Goal: Task Accomplishment & Management: Complete application form

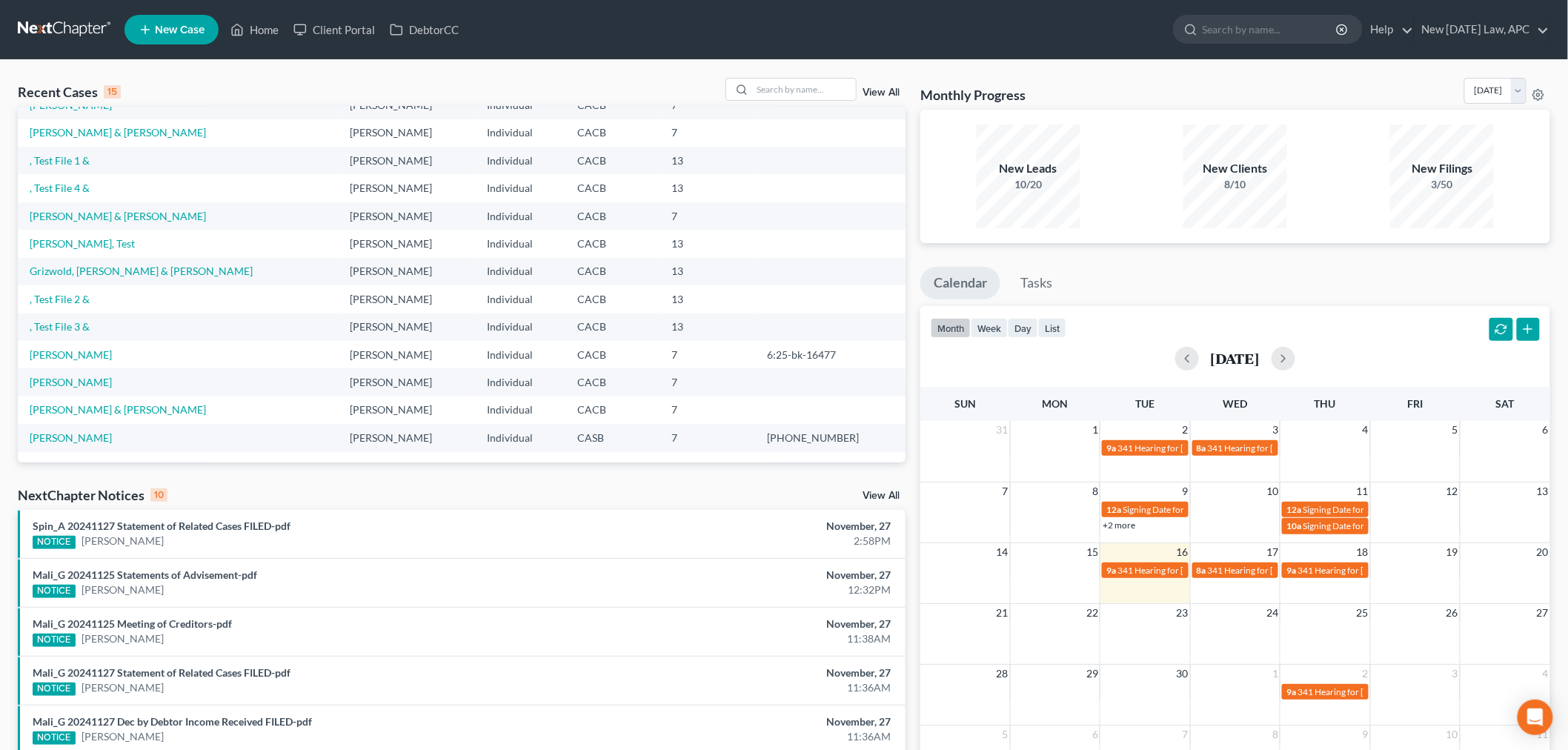
scroll to position [18, 0]
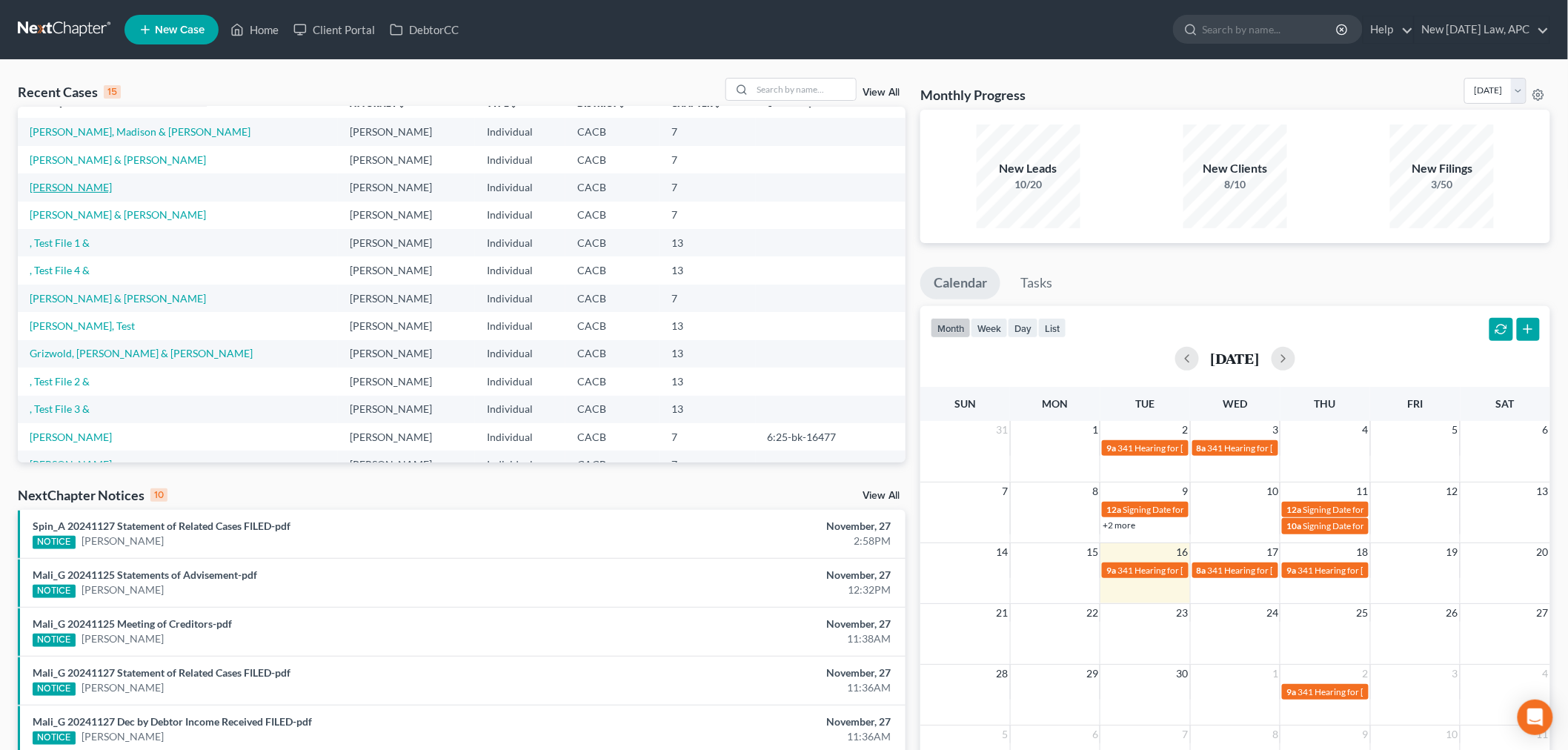
click at [87, 180] on link "[PERSON_NAME]" at bounding box center [70, 186] width 82 height 13
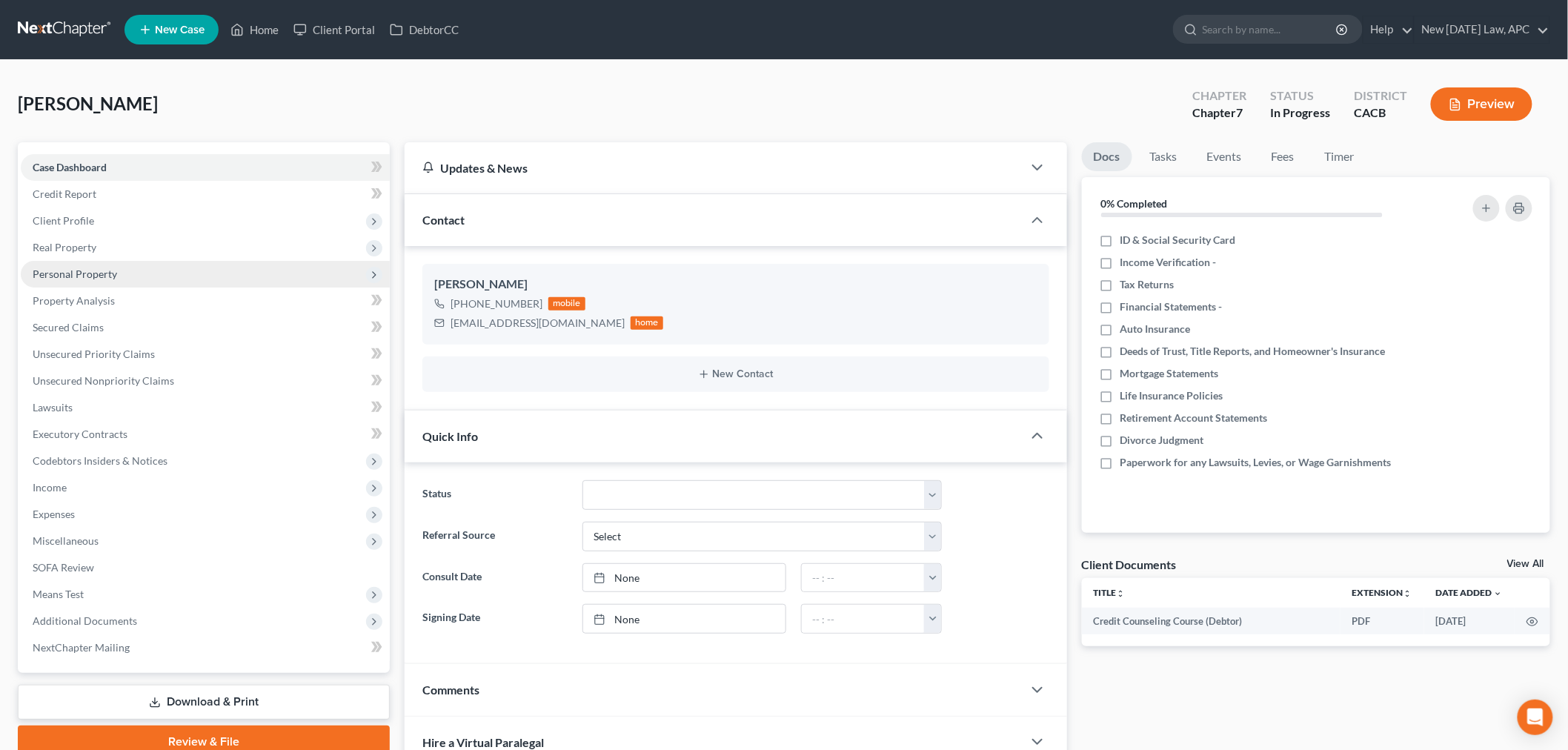
click at [160, 265] on span "Personal Property" at bounding box center [206, 274] width 369 height 27
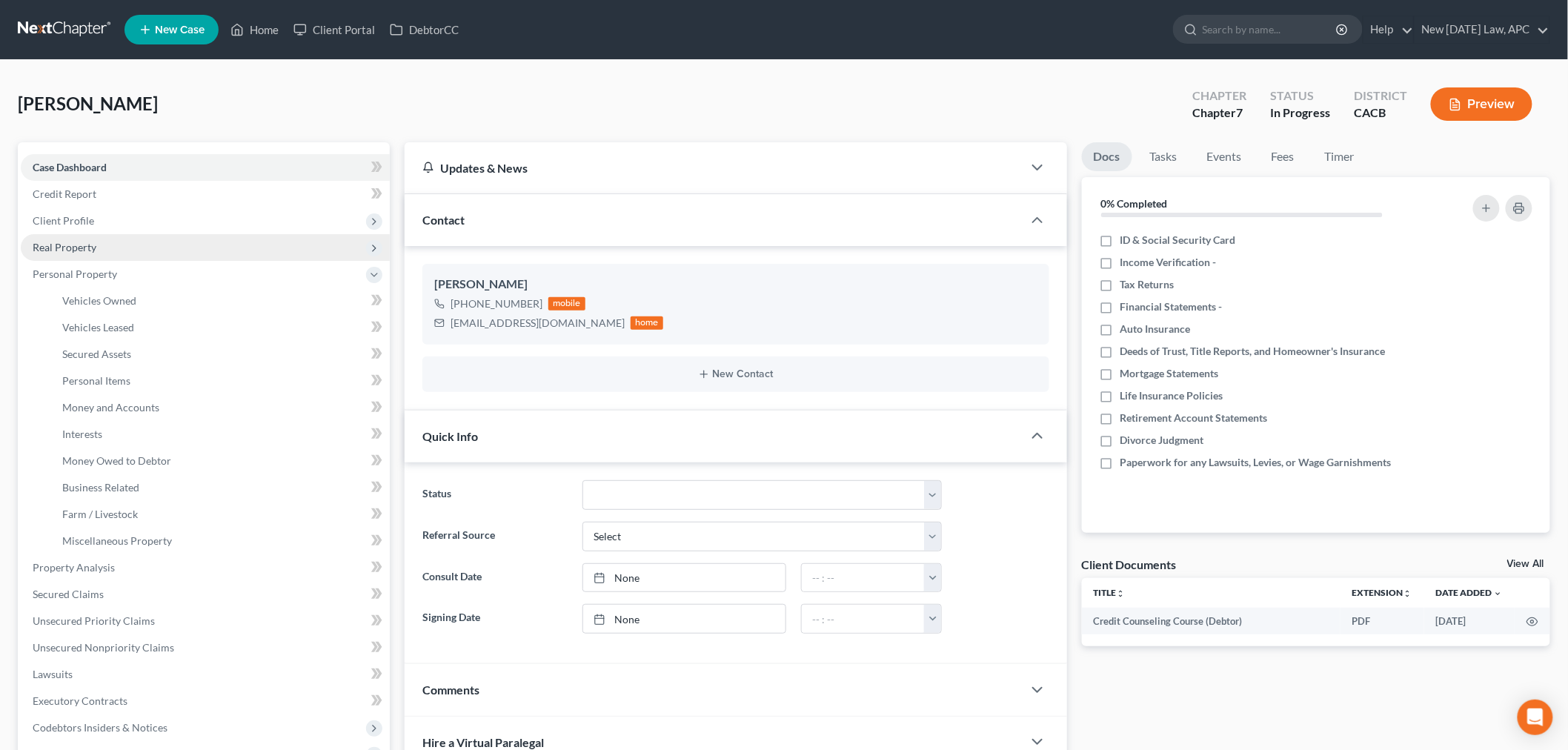
click at [115, 239] on span "Real Property" at bounding box center [206, 247] width 369 height 27
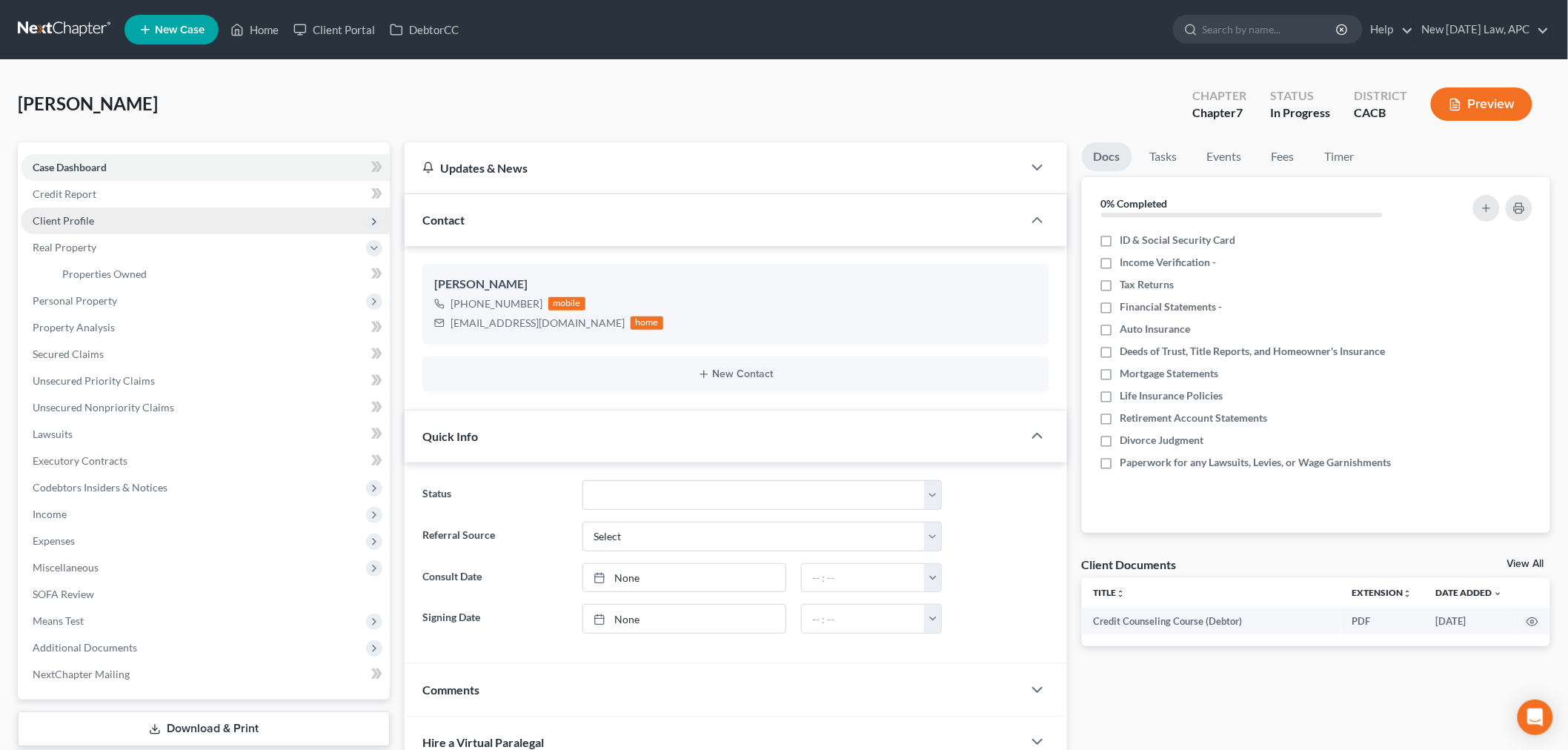
click at [119, 217] on span "Client Profile" at bounding box center [206, 220] width 369 height 27
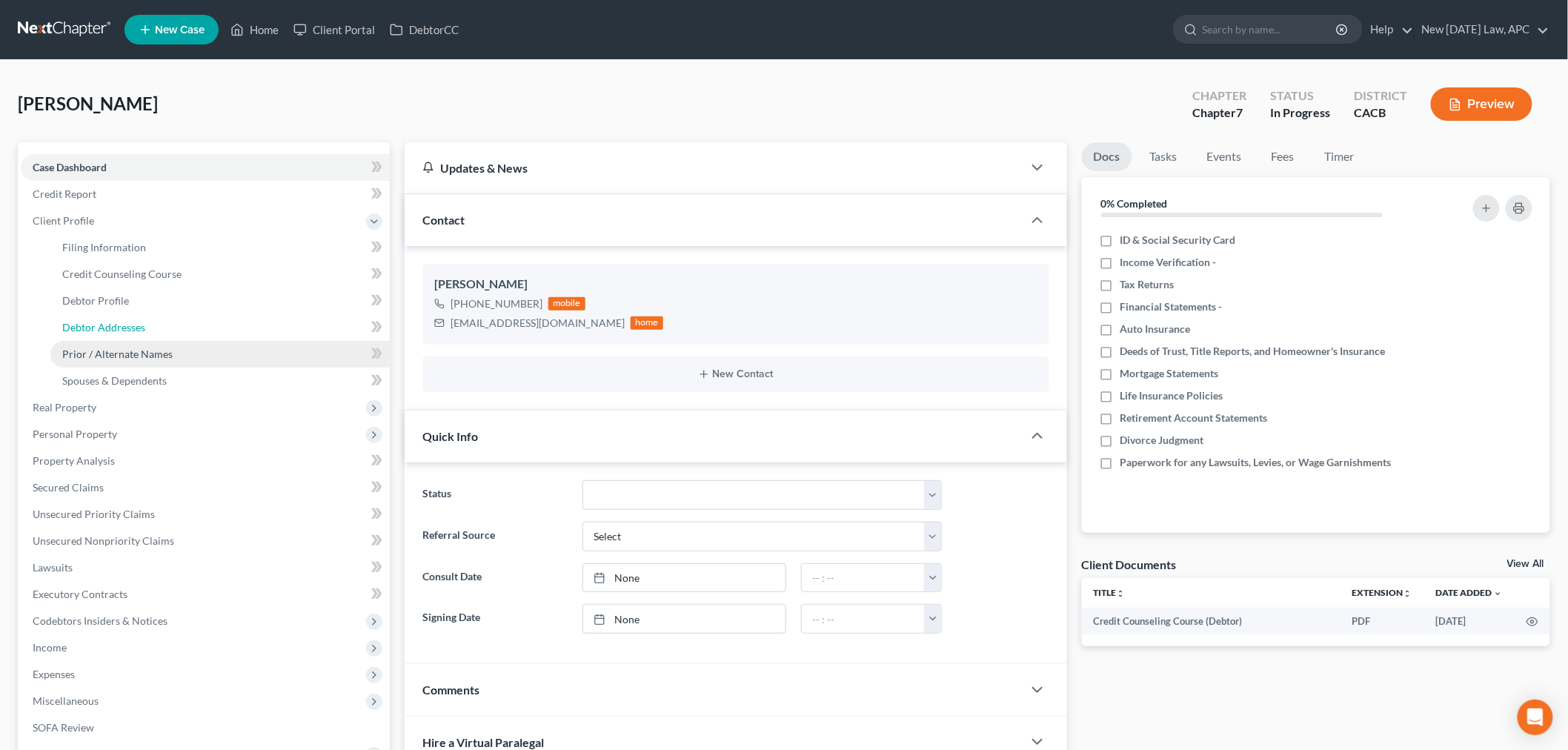
drag, startPoint x: 137, startPoint y: 317, endPoint x: 294, endPoint y: 348, distance: 160.0
click at [137, 319] on link "Debtor Addresses" at bounding box center [220, 327] width 339 height 27
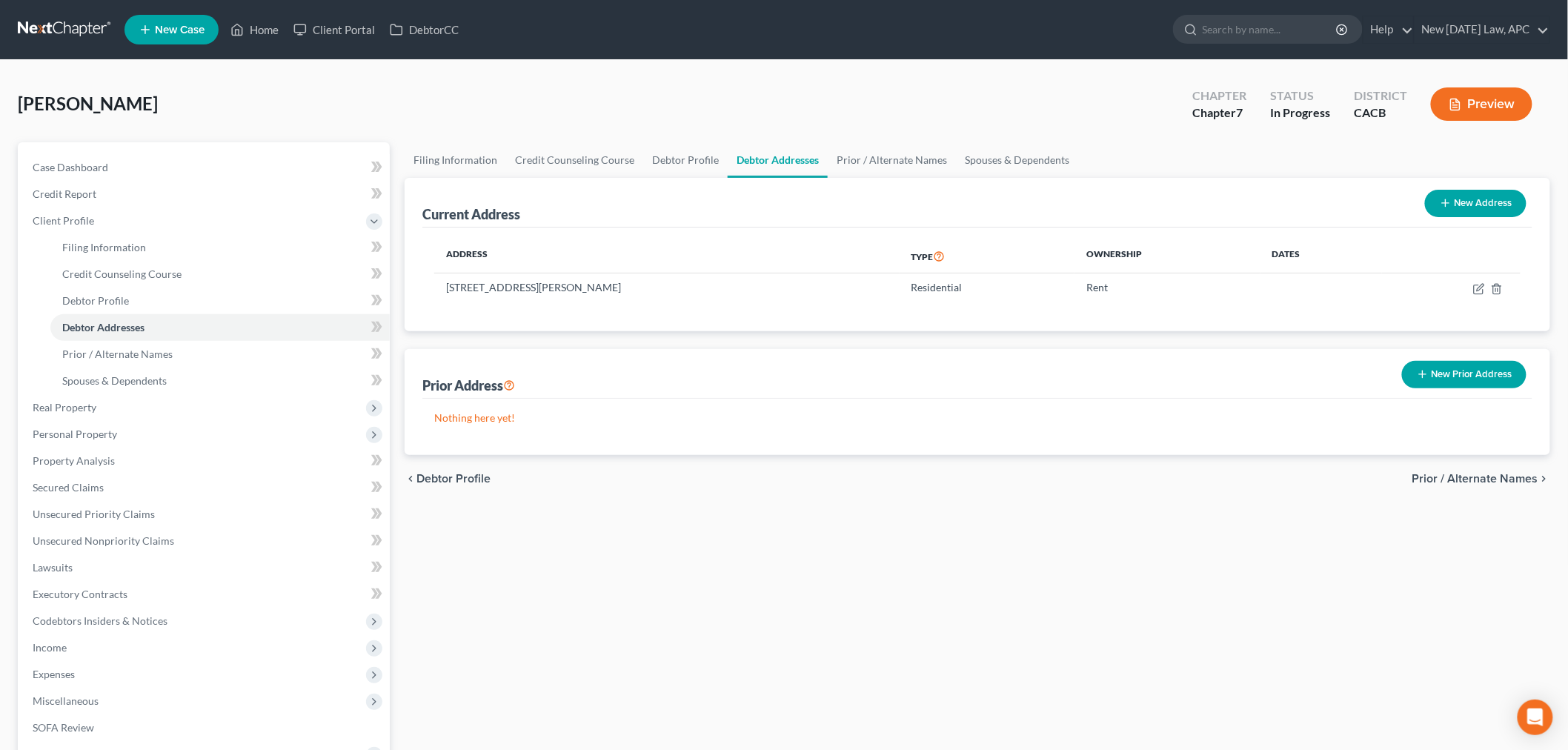
click at [1444, 369] on button "New Prior Address" at bounding box center [1464, 374] width 124 height 28
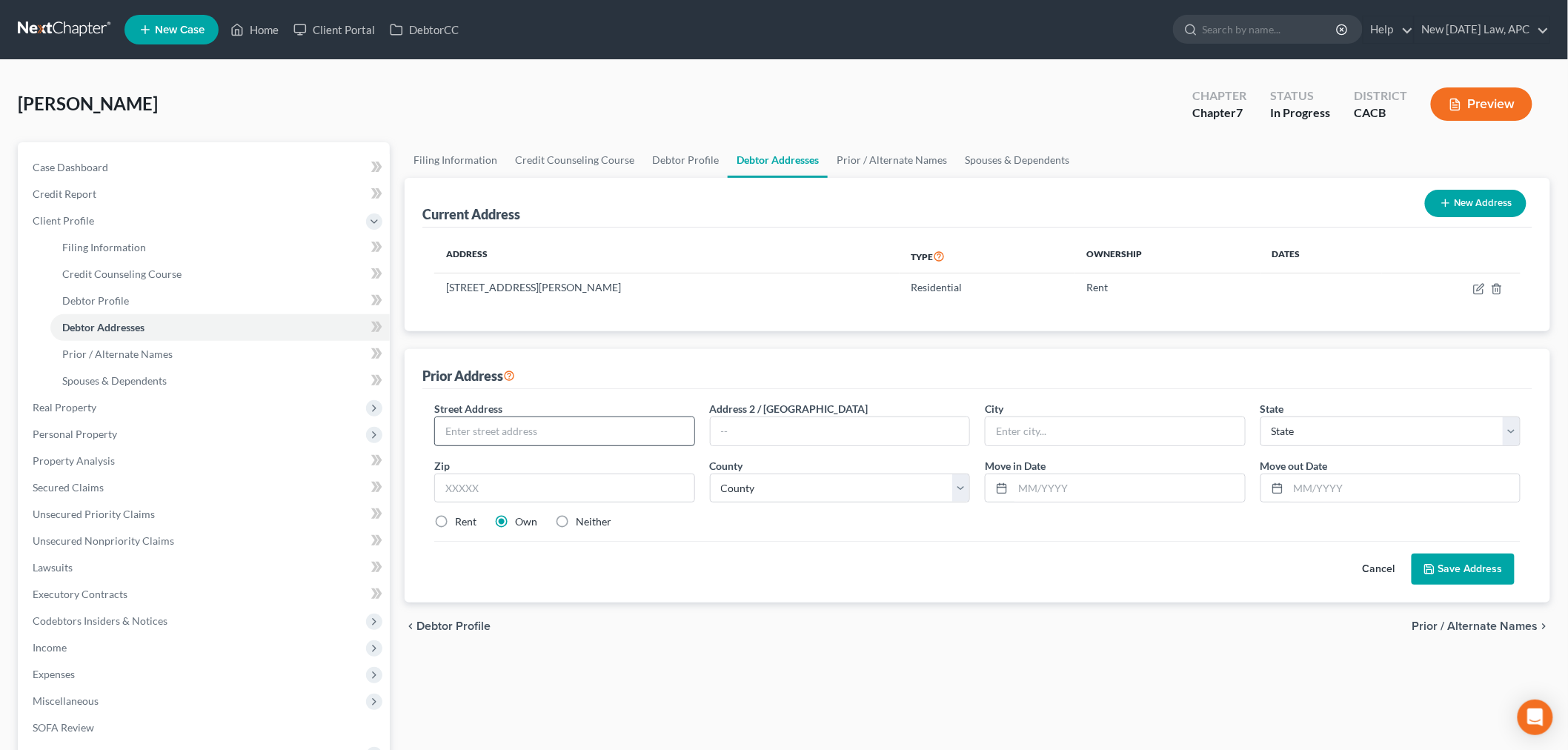
drag, startPoint x: 569, startPoint y: 444, endPoint x: 571, endPoint y: 433, distance: 11.2
click at [569, 444] on div at bounding box center [565, 431] width 261 height 29
click at [571, 433] on input "text" at bounding box center [565, 432] width 260 height 28
type input "[STREET_ADDRESS]"
type input "92563"
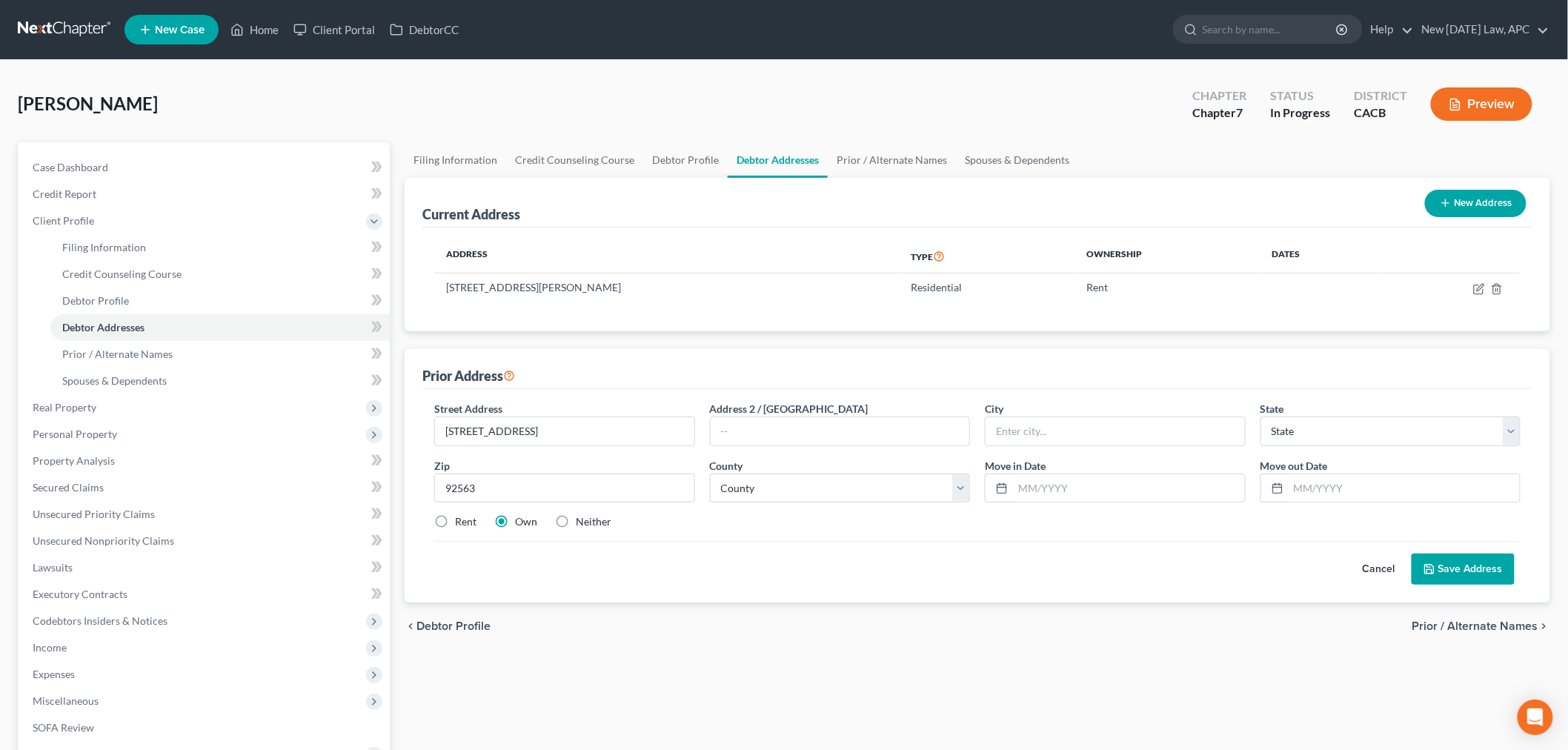
click at [541, 667] on div "Filing Information Credit Counseling Course Debtor Profile Debtor Addresses Pri…" at bounding box center [977, 530] width 1160 height 776
type input "Murrieta"
select select "4"
click at [455, 519] on label "Rent" at bounding box center [466, 522] width 22 height 15
click at [461, 519] on input "Rent" at bounding box center [466, 519] width 10 height 10
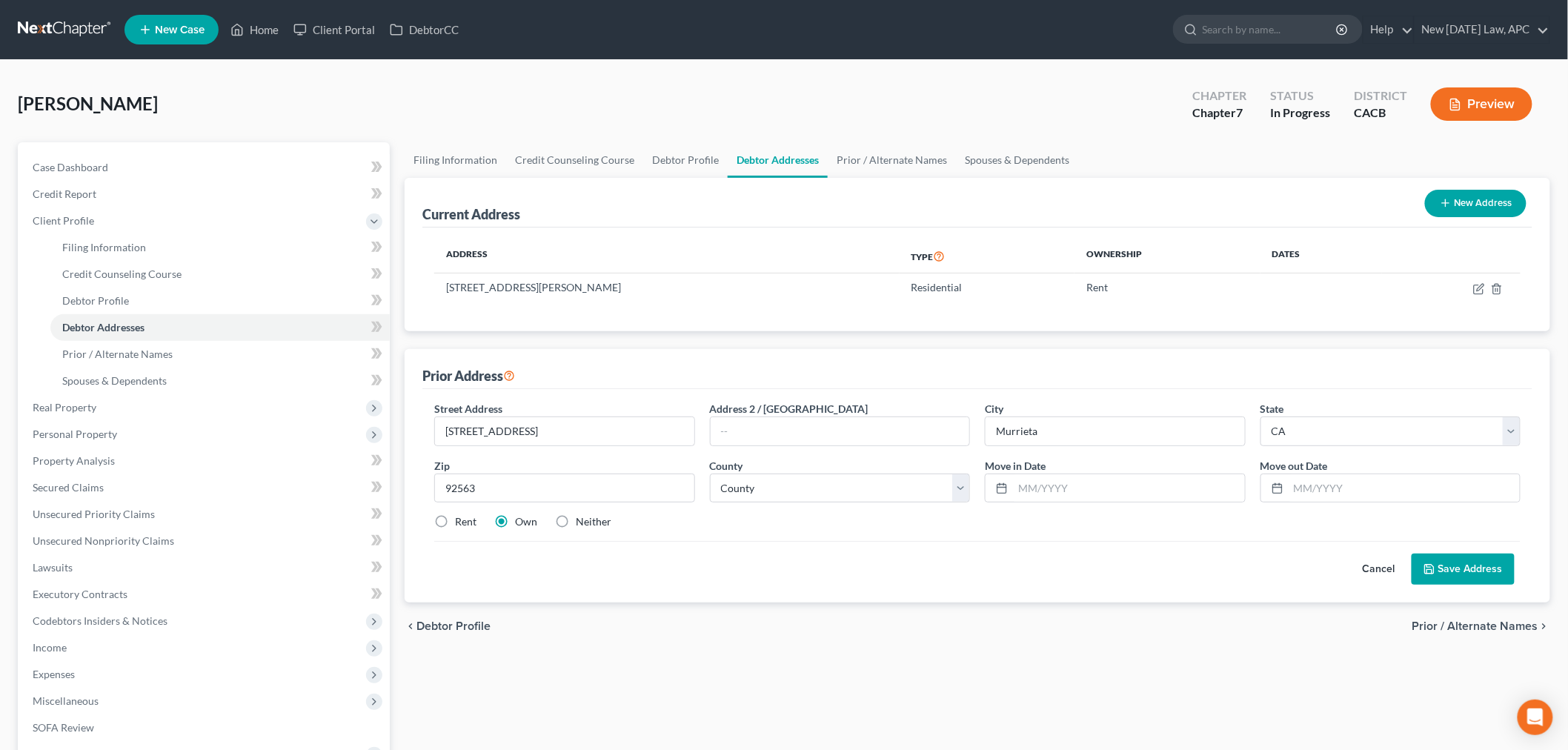
radio input "true"
drag, startPoint x: 825, startPoint y: 582, endPoint x: 828, endPoint y: 562, distance: 20.2
click at [825, 582] on div "Cancel Save Address" at bounding box center [977, 563] width 1087 height 43
click at [835, 489] on select "County [GEOGRAPHIC_DATA] [GEOGRAPHIC_DATA] [GEOGRAPHIC_DATA] [GEOGRAPHIC_DATA] …" at bounding box center [840, 488] width 261 height 29
select select "32"
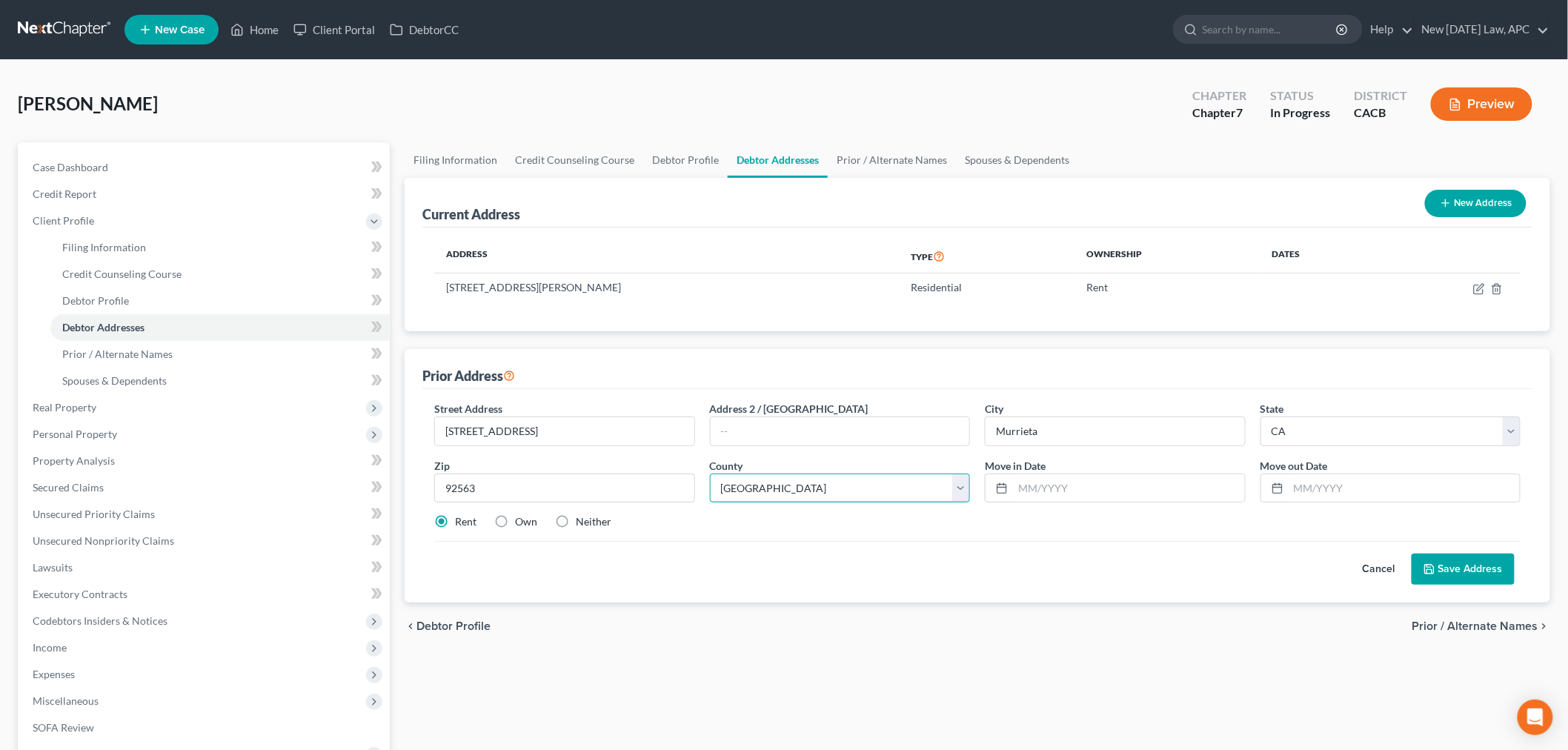
click at [710, 474] on select "County [GEOGRAPHIC_DATA] [GEOGRAPHIC_DATA] [GEOGRAPHIC_DATA] [GEOGRAPHIC_DATA] …" at bounding box center [840, 488] width 261 height 29
click at [1030, 494] on input "text" at bounding box center [1129, 489] width 232 height 28
type input "[DATE]"
click at [1507, 560] on button "Save Address" at bounding box center [1463, 569] width 103 height 31
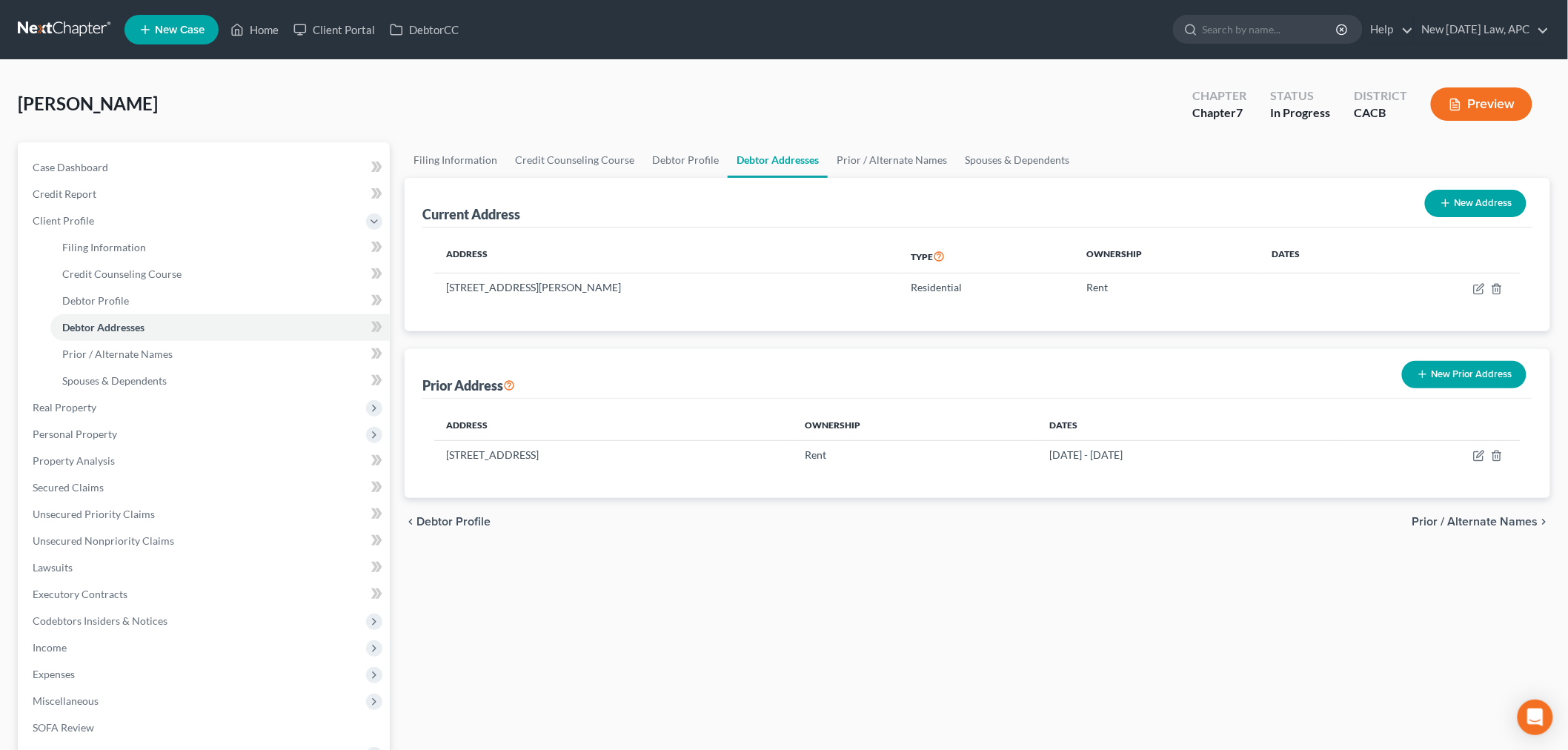
click at [383, 115] on div "[PERSON_NAME] Upgraded Chapter Chapter 7 Status In [GEOGRAPHIC_DATA] CACB Previ…" at bounding box center [784, 109] width 1533 height 64
